Goal: Task Accomplishment & Management: Manage account settings

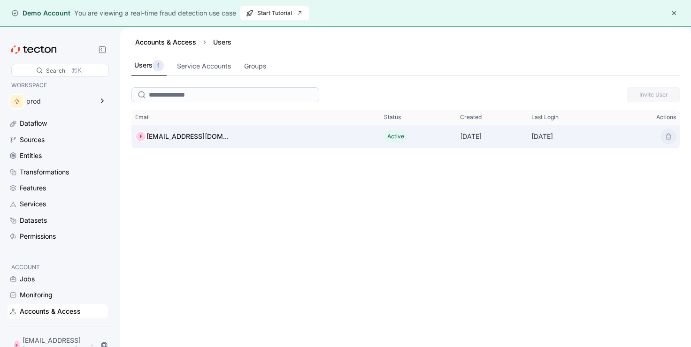
click at [233, 136] on div "F [EMAIL_ADDRESS][DOMAIN_NAME]" at bounding box center [255, 136] width 249 height 19
click at [185, 135] on div "[EMAIL_ADDRESS][DOMAIN_NAME]" at bounding box center [187, 136] width 83 height 11
click at [185, 135] on div "Invite User This table contains 1 rows. Email Status Created Last Login Actions…" at bounding box center [405, 230] width 571 height 292
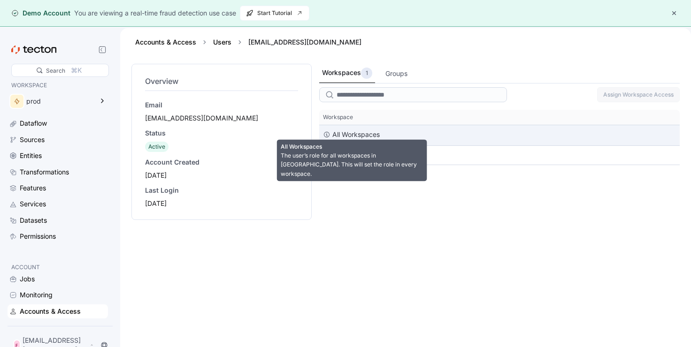
click at [343, 134] on div "All Workspaces" at bounding box center [355, 134] width 47 height 11
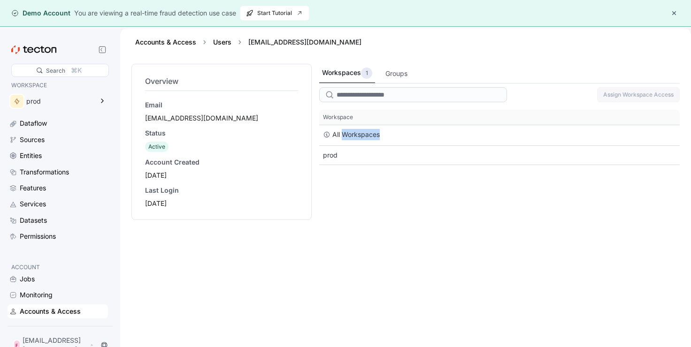
click at [57, 317] on div "Accounts & Access" at bounding box center [50, 311] width 61 height 10
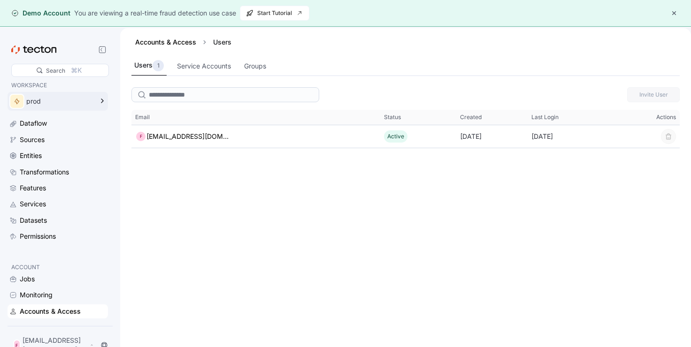
click at [108, 98] on icon at bounding box center [102, 100] width 11 height 11
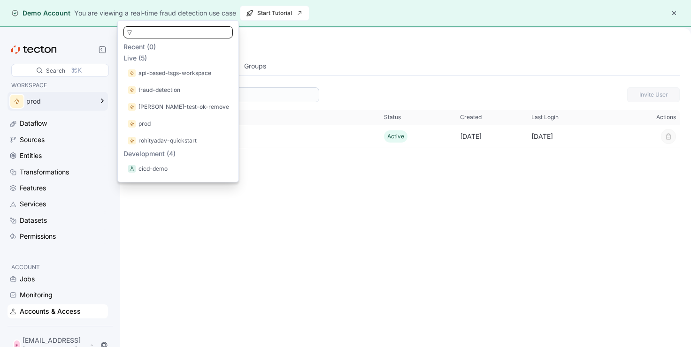
click at [108, 98] on icon at bounding box center [102, 100] width 11 height 11
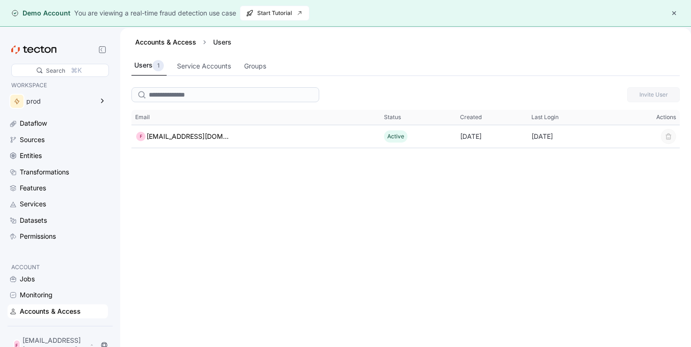
click at [50, 317] on div "Accounts & Access" at bounding box center [50, 311] width 61 height 10
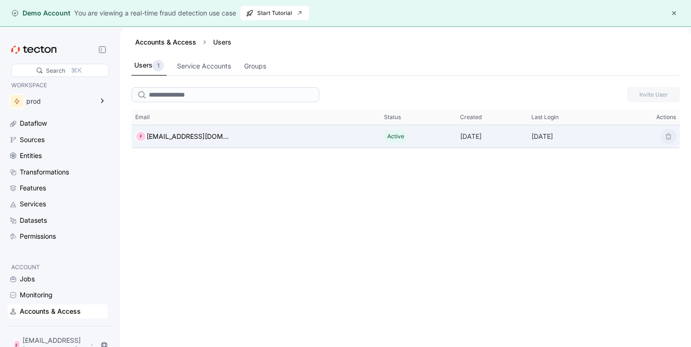
click at [205, 145] on div "F [EMAIL_ADDRESS][DOMAIN_NAME]" at bounding box center [255, 136] width 249 height 19
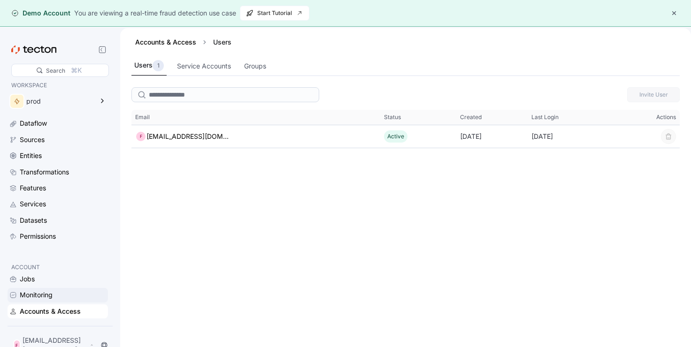
click at [79, 300] on div "Monitoring" at bounding box center [63, 295] width 86 height 10
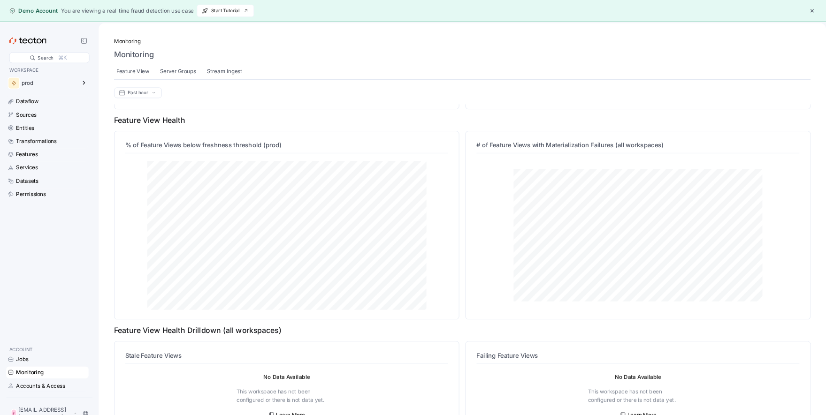
scroll to position [223, 0]
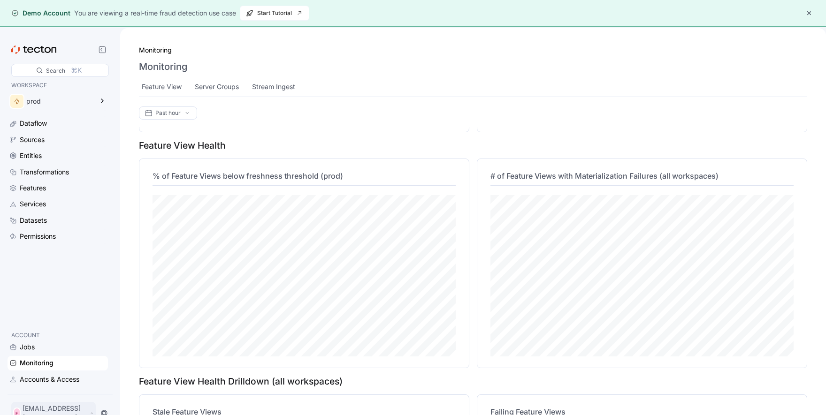
click at [54, 347] on p "[EMAIL_ADDRESS][DOMAIN_NAME]" at bounding box center [55, 413] width 65 height 19
click at [51, 347] on div "My Account" at bounding box center [48, 378] width 38 height 9
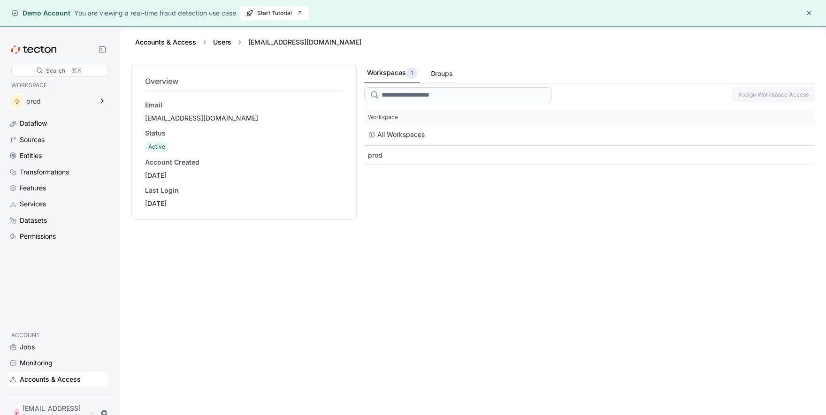
click at [446, 73] on div "Groups" at bounding box center [441, 73] width 22 height 10
click at [390, 74] on div "Workspaces 1" at bounding box center [391, 73] width 49 height 11
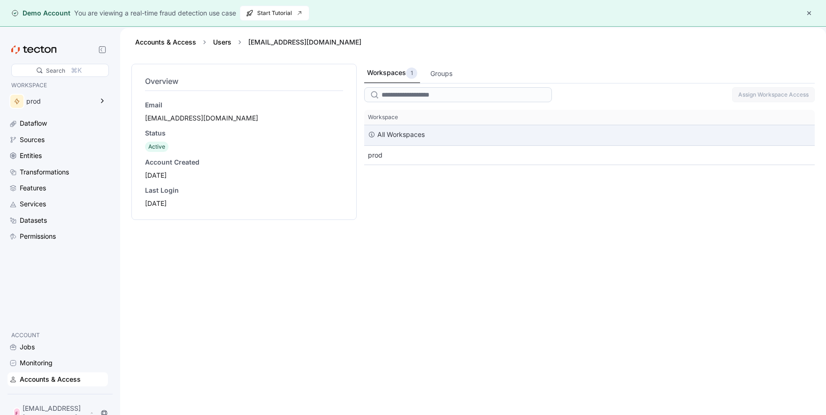
click at [406, 126] on div "All Workspaces" at bounding box center [589, 135] width 450 height 20
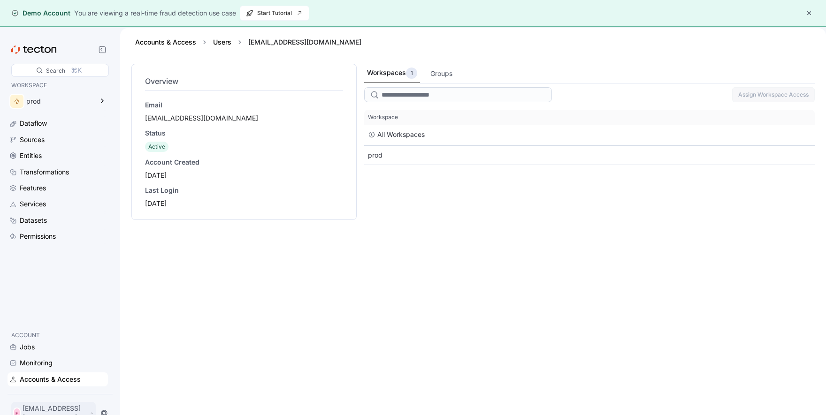
click at [47, 347] on p "[EMAIL_ADDRESS][DOMAIN_NAME]" at bounding box center [55, 413] width 65 height 19
click at [40, 347] on div "Log Out" at bounding box center [41, 392] width 25 height 9
